Goal: Task Accomplishment & Management: Use online tool/utility

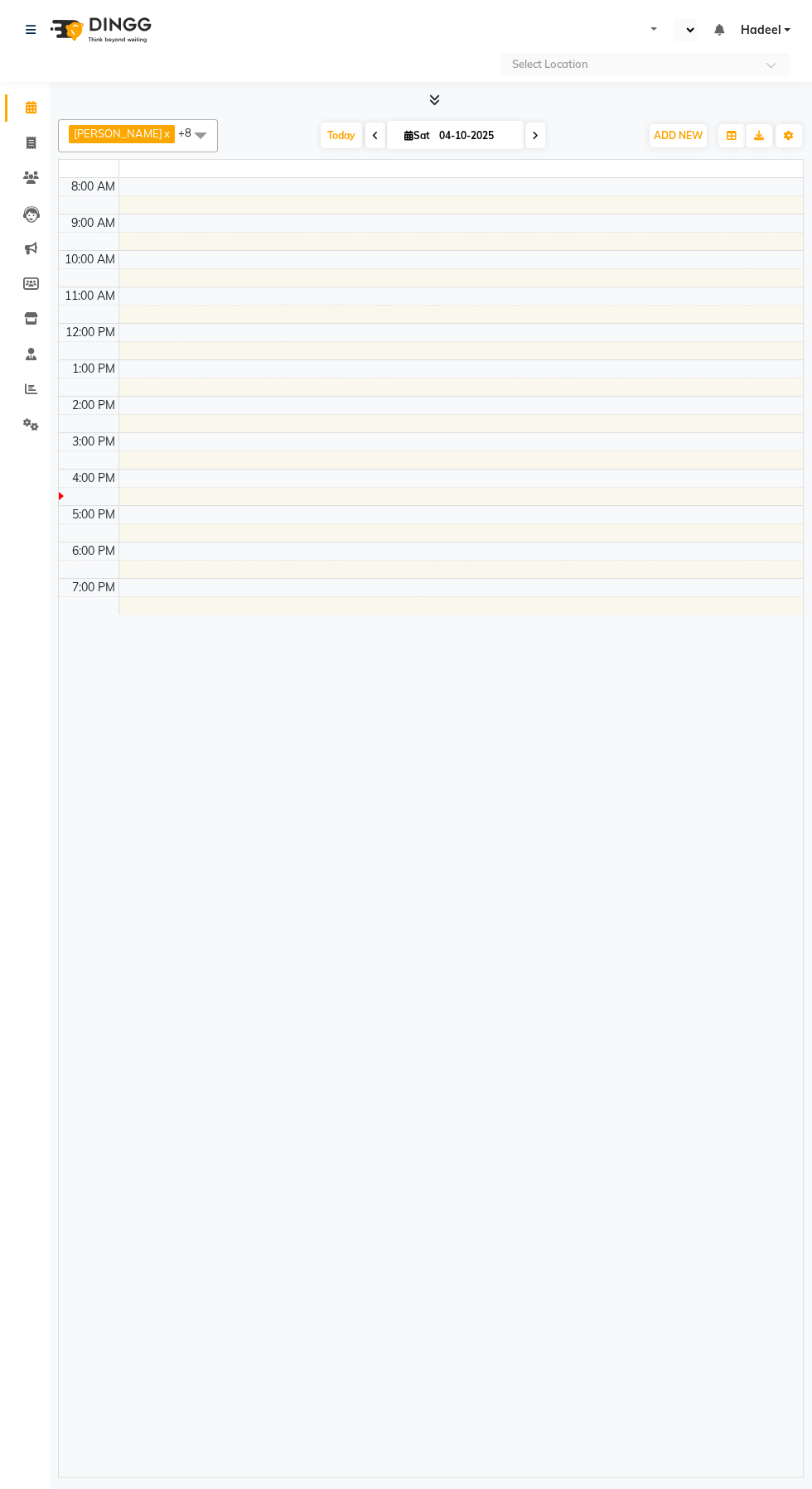
select select "en"
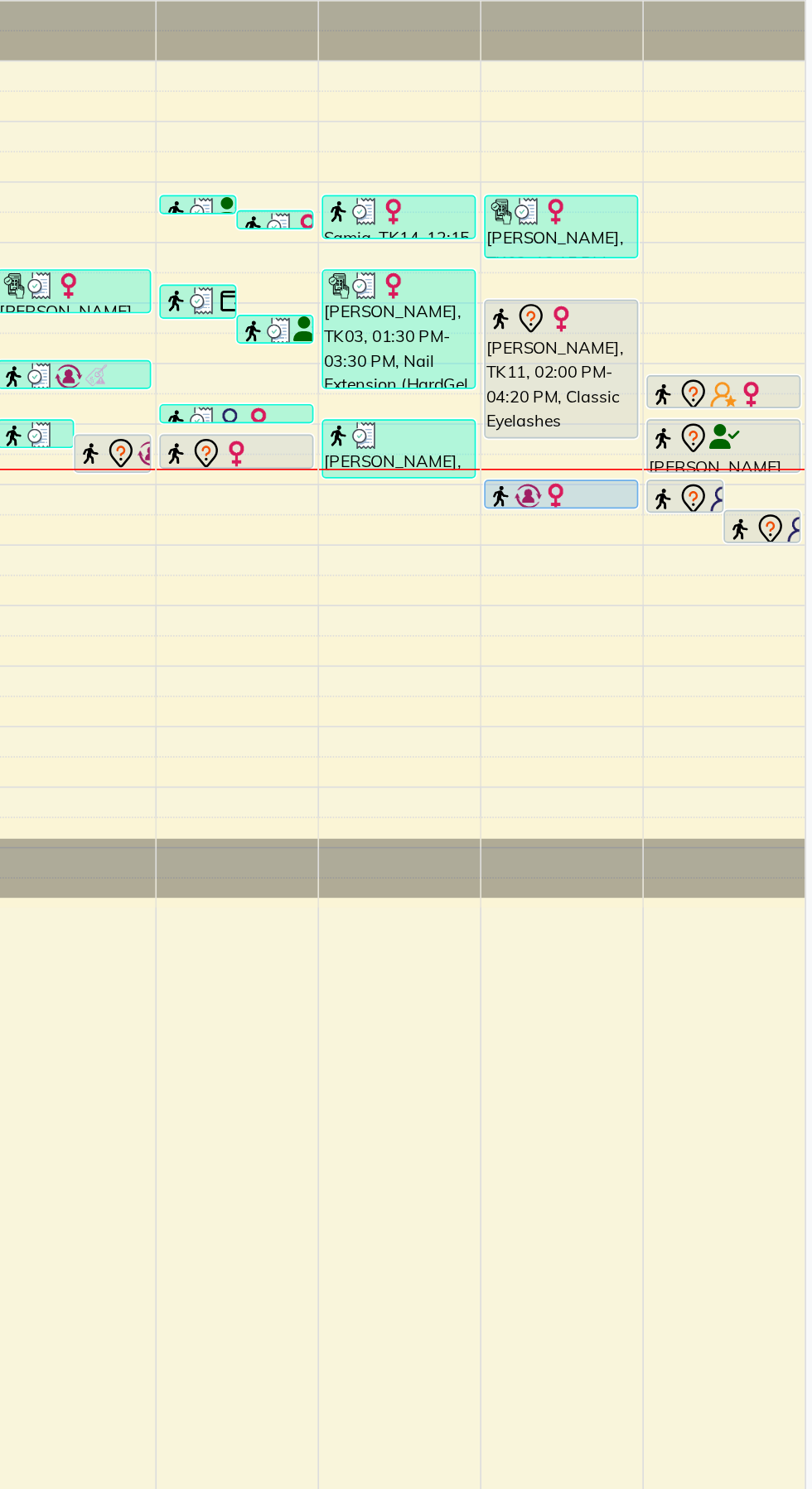
click at [781, 588] on icon at bounding box center [782, 598] width 20 height 20
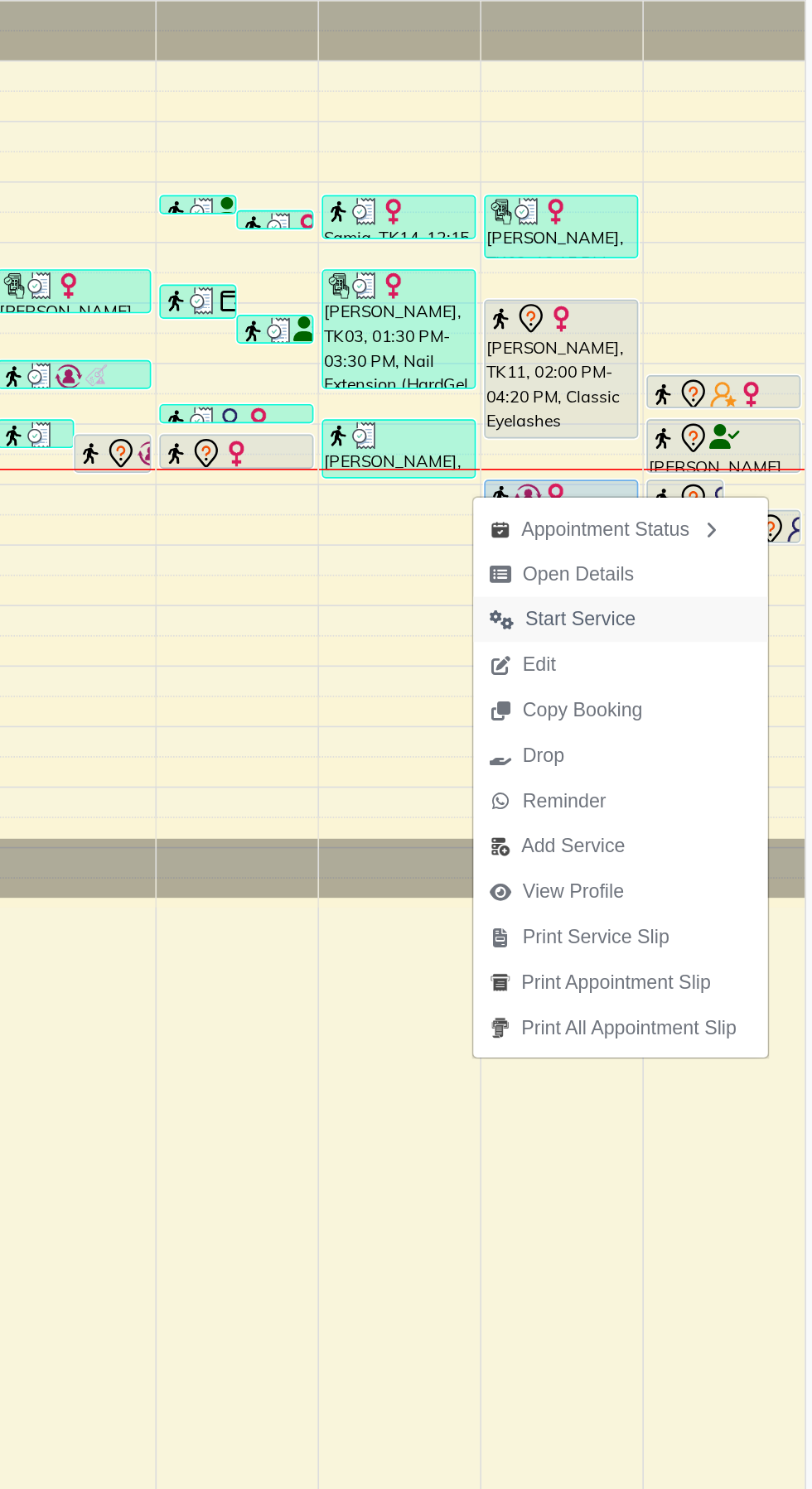
click at [688, 639] on span "Start Service" at bounding box center [656, 652] width 108 height 28
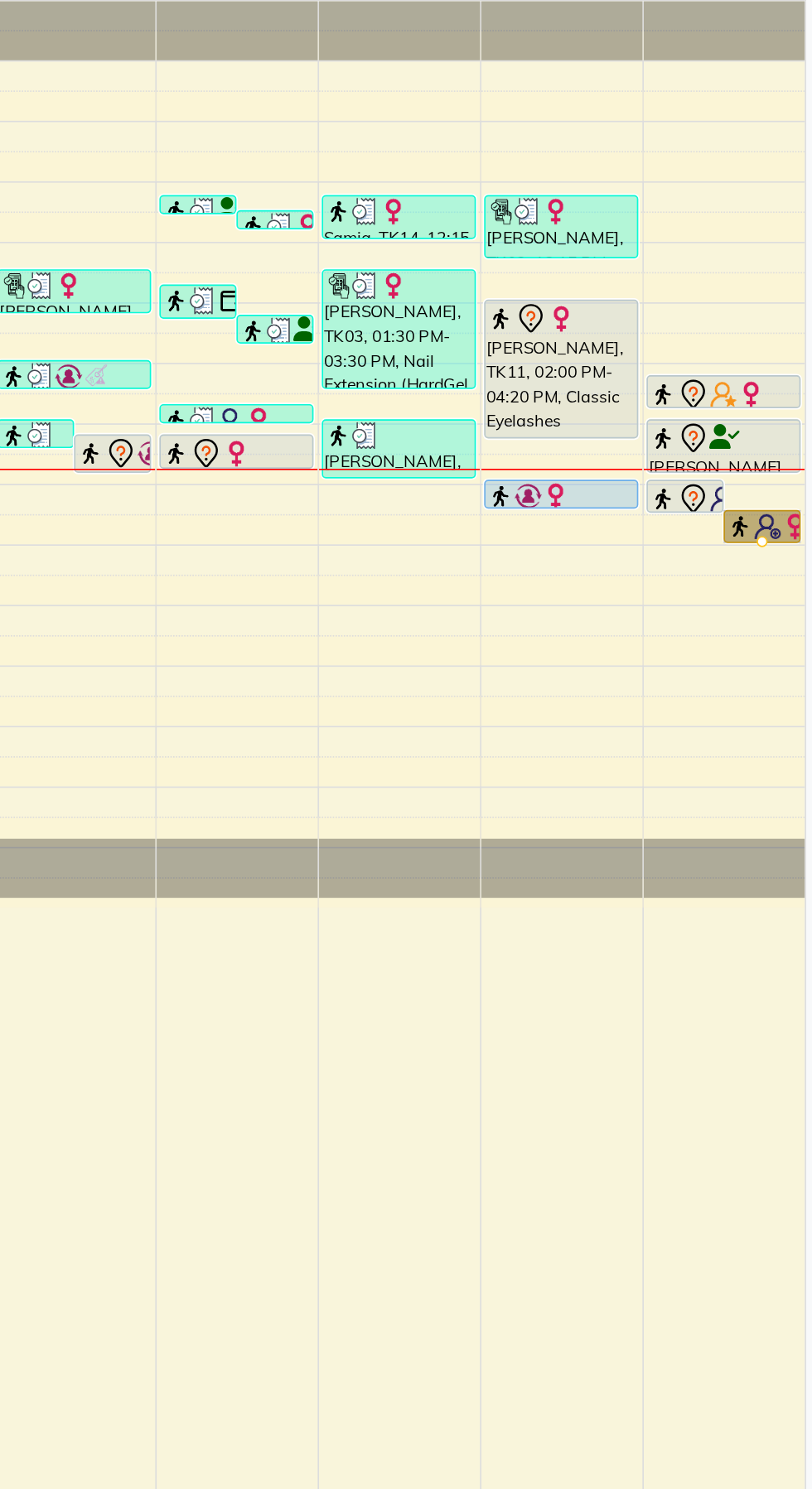
click at [777, 602] on div at bounding box center [776, 605] width 6 height 6
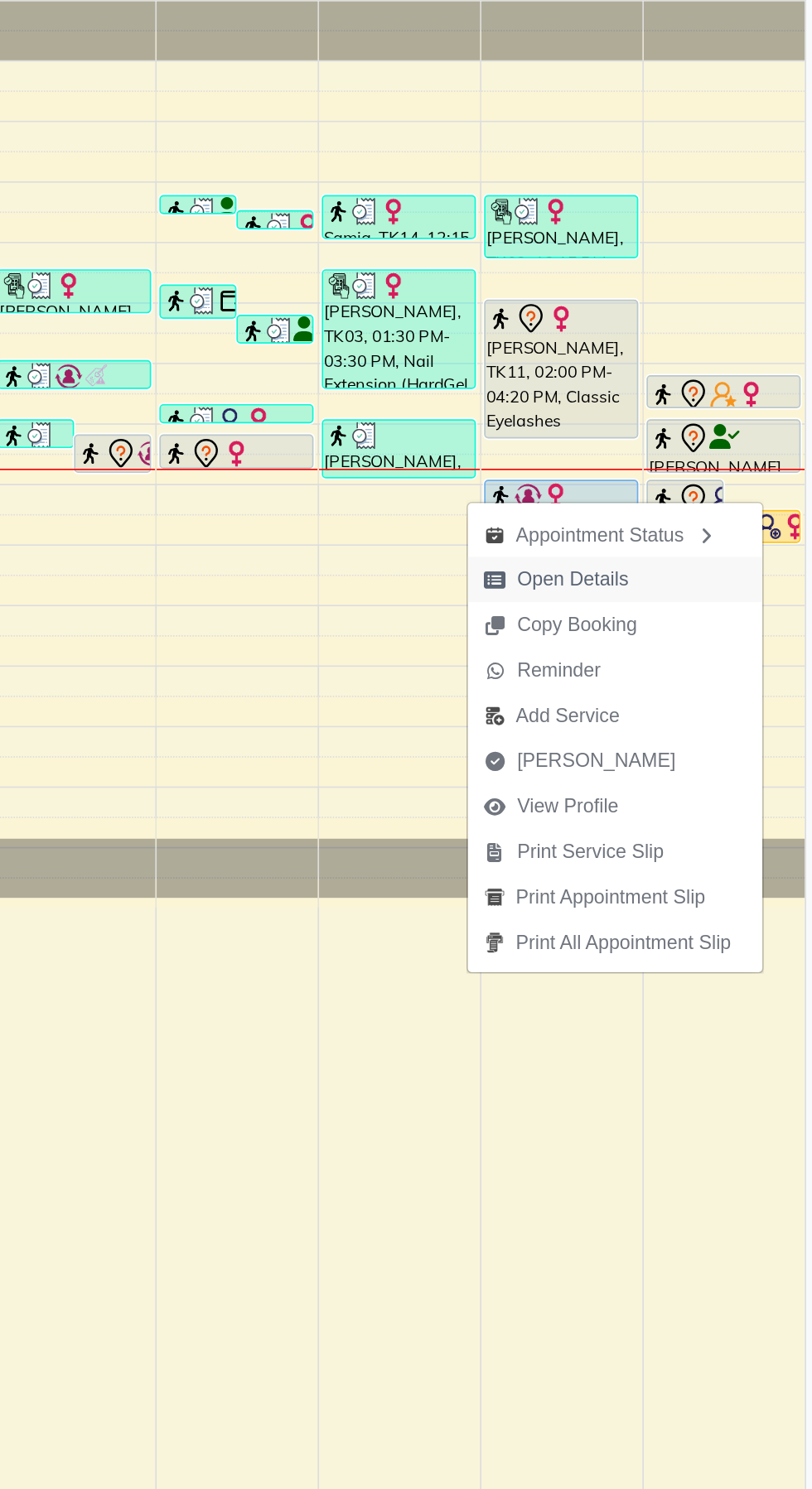
click at [670, 639] on span "Open Details" at bounding box center [653, 628] width 107 height 28
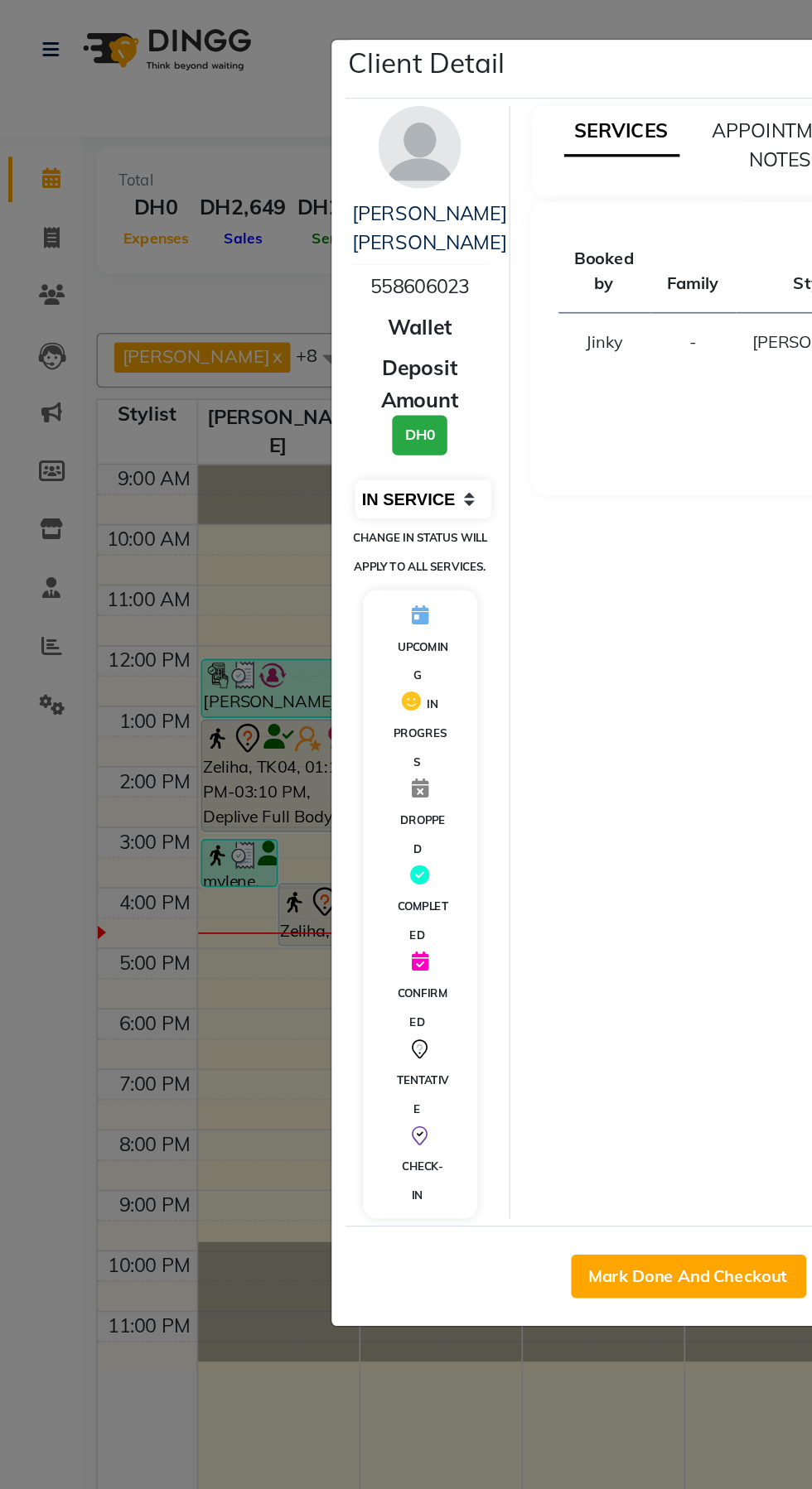
click at [248, 305] on select "Select IN SERVICE CONFIRMED TENTATIVE CHECK IN MARK DONE DROPPED UPCOMING" at bounding box center [255, 301] width 82 height 23
select select "5"
click at [214, 289] on select "Select IN SERVICE CONFIRMED TENTATIVE CHECK IN MARK DONE DROPPED UPCOMING" at bounding box center [255, 301] width 82 height 23
click at [220, 861] on ngb-modal-window "Client Detail Claire Dominics Buro 558606023 Wallet Deposit Amount DH0 Select I…" at bounding box center [406, 744] width 812 height 1489
